Goal: Information Seeking & Learning: Find specific fact

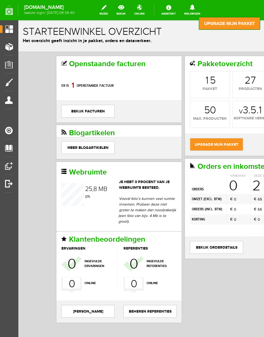
click at [10, 67] on link "Orders" at bounding box center [6, 65] width 13 height 8
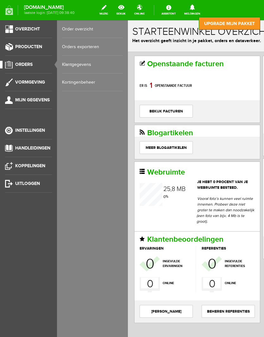
click at [68, 66] on link "Klantgegevens" at bounding box center [92, 65] width 61 height 18
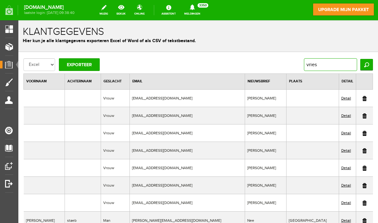
type input "vries"
click at [264, 62] on input "Zoeken" at bounding box center [366, 64] width 13 height 11
click at [264, 65] on input "Zoeken" at bounding box center [366, 64] width 13 height 11
click at [264, 68] on input "Zoeken" at bounding box center [366, 64] width 13 height 11
click at [264, 66] on input "Zoeken" at bounding box center [366, 64] width 13 height 11
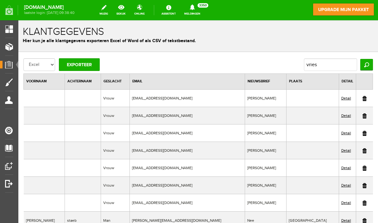
click at [264, 63] on input "Zoeken" at bounding box center [366, 64] width 13 height 11
